Goal: Task Accomplishment & Management: Use online tool/utility

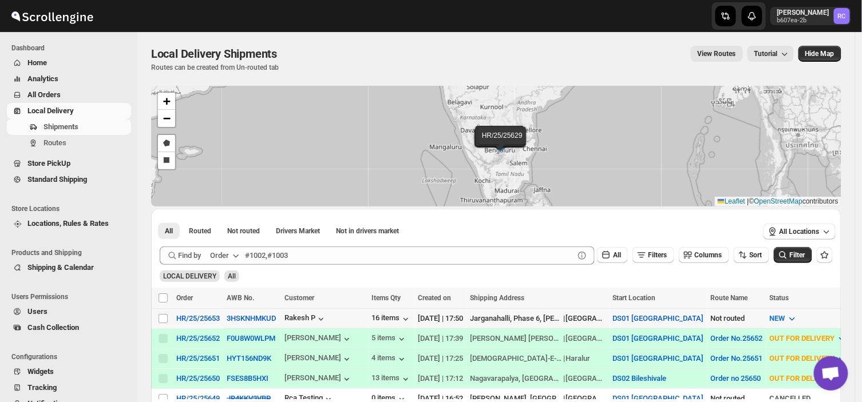
click at [164, 312] on td "Select shipment" at bounding box center [162, 319] width 22 height 20
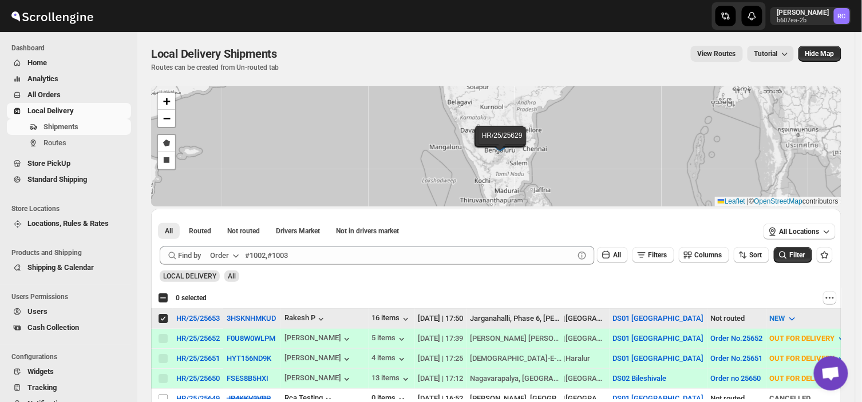
checkbox input "true"
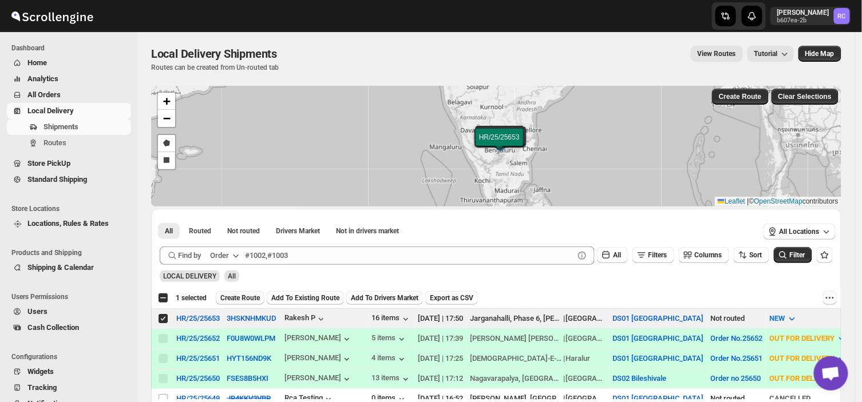
click at [238, 297] on span "Create Route" at bounding box center [239, 298] width 39 height 9
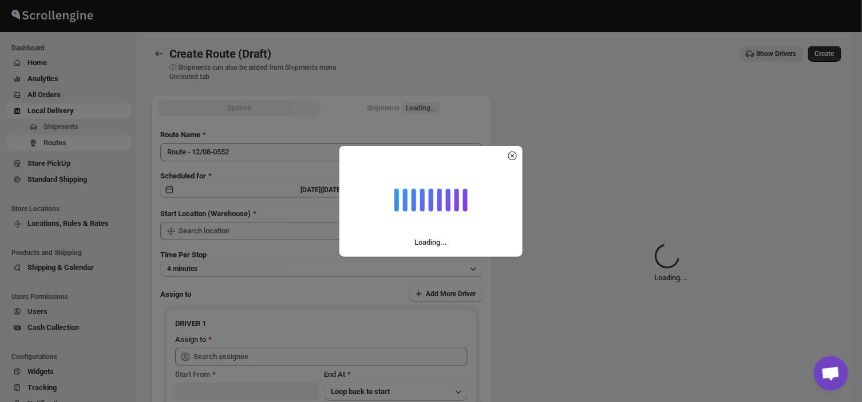
type input "DS01 [GEOGRAPHIC_DATA]"
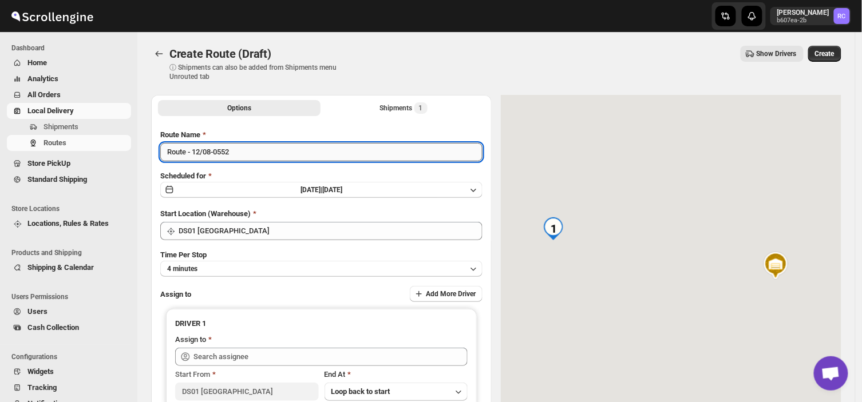
click at [236, 152] on input "Route - 12/08-0552" at bounding box center [321, 152] width 322 height 18
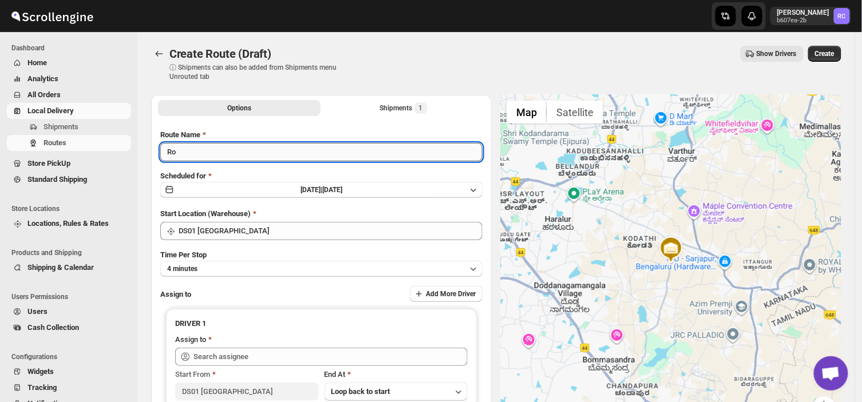
type input "R"
type input "Ordser no 25653"
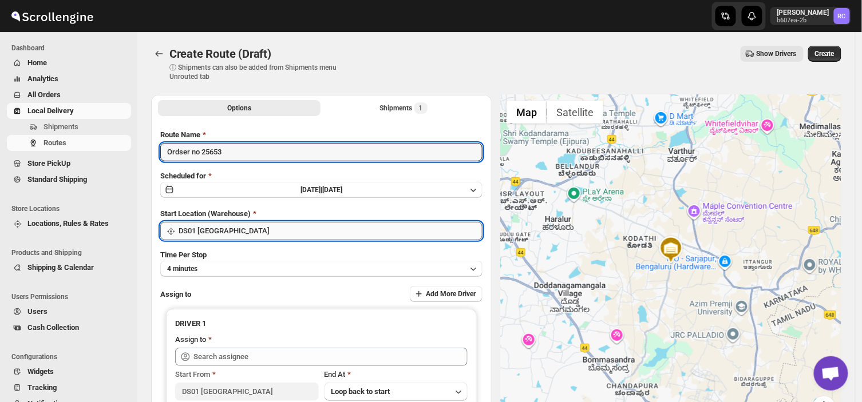
click at [242, 226] on input "DS01 [GEOGRAPHIC_DATA]" at bounding box center [331, 231] width 304 height 18
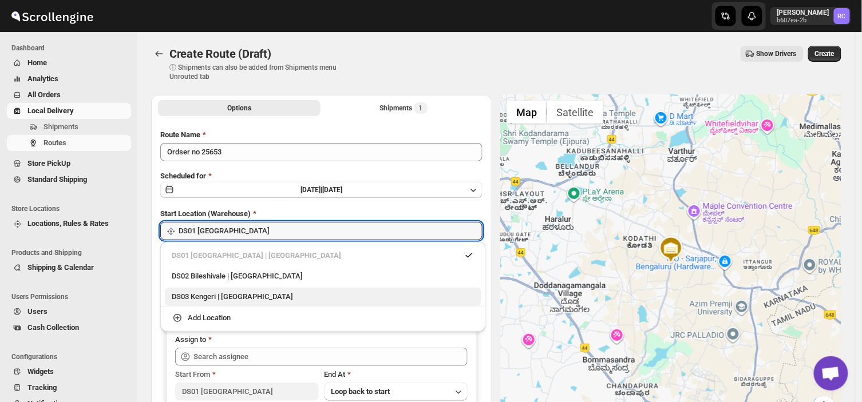
click at [216, 303] on div "DS03 Kengeri | [GEOGRAPHIC_DATA]" at bounding box center [323, 297] width 317 height 18
type input "DS03 Kengeri"
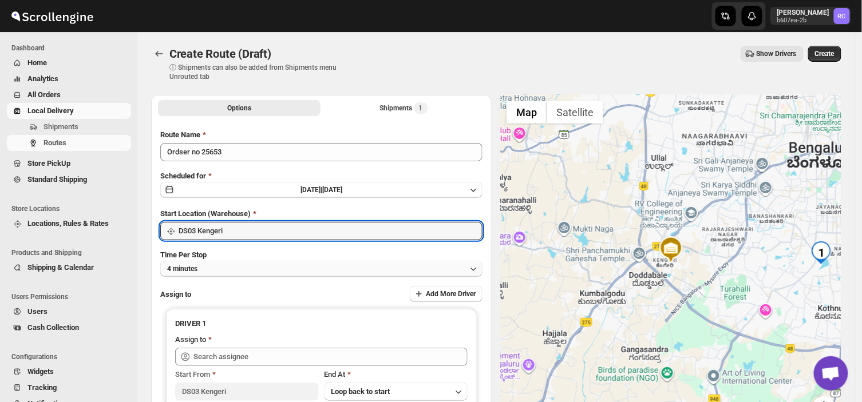
click at [220, 267] on button "4 minutes" at bounding box center [321, 269] width 322 height 16
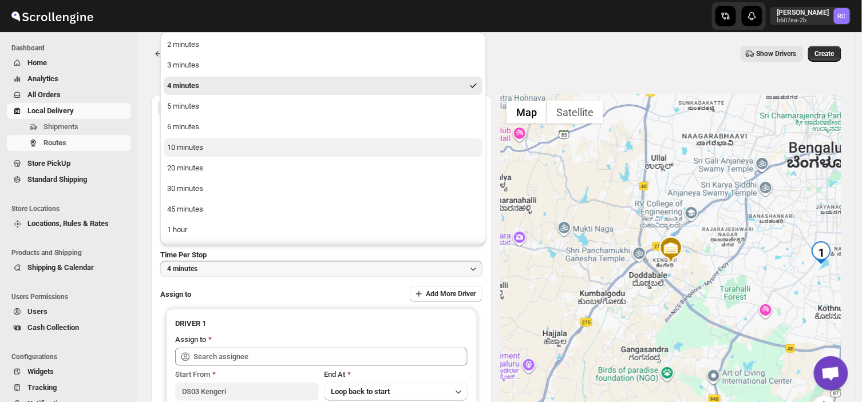
click at [203, 149] on button "10 minutes" at bounding box center [323, 148] width 319 height 18
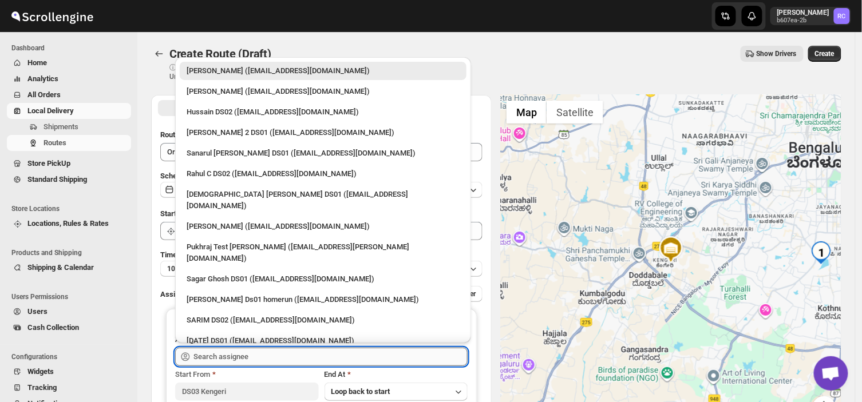
click at [247, 354] on input "text" at bounding box center [330, 357] width 274 height 18
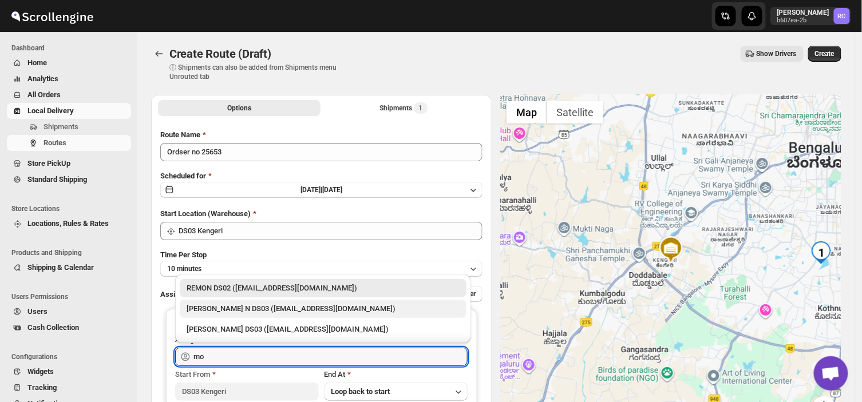
click at [239, 311] on div "[PERSON_NAME] N DS03 ([EMAIL_ADDRESS][DOMAIN_NAME])" at bounding box center [323, 308] width 273 height 11
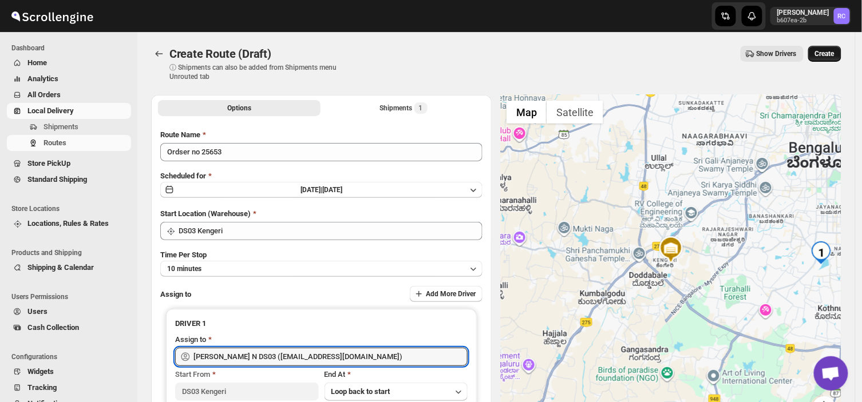
type input "[PERSON_NAME] N DS03 ([EMAIL_ADDRESS][DOMAIN_NAME])"
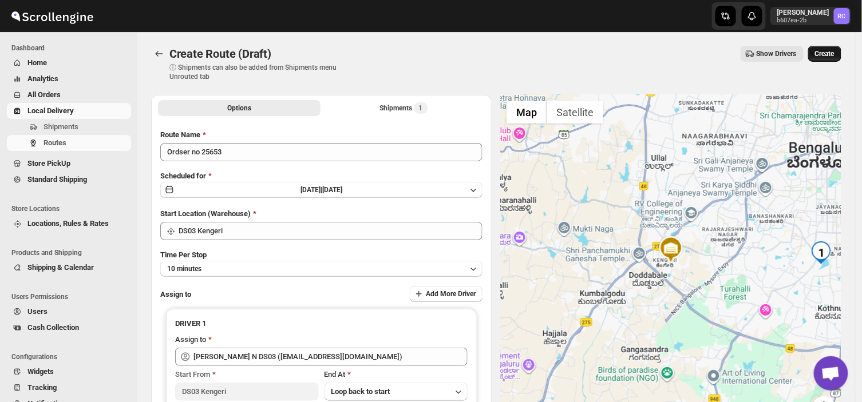
click at [828, 52] on span "Create" at bounding box center [824, 53] width 19 height 9
